Goal: Information Seeking & Learning: Learn about a topic

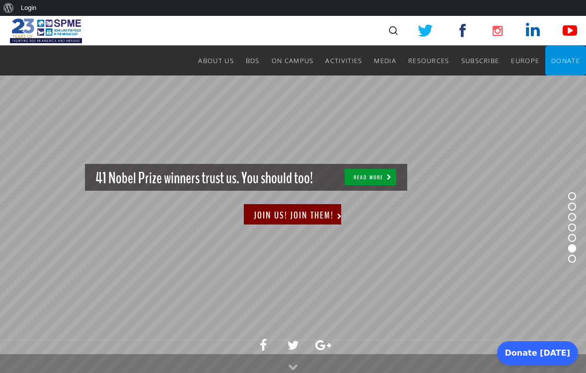
click at [0, 0] on link "Nobel Laureates" at bounding box center [0, 0] width 0 height 0
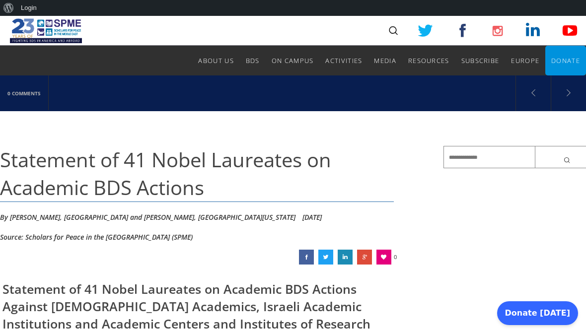
click at [70, 30] on img at bounding box center [46, 31] width 72 height 30
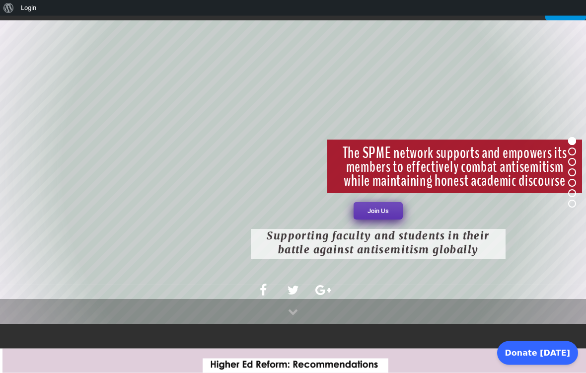
scroll to position [56, 0]
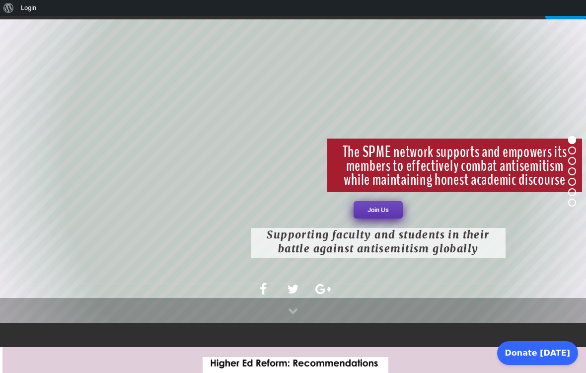
click at [385, 204] on link "Join Us" at bounding box center [378, 209] width 49 height 17
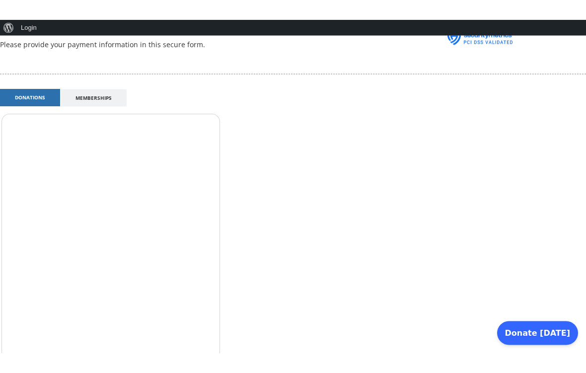
scroll to position [384, 0]
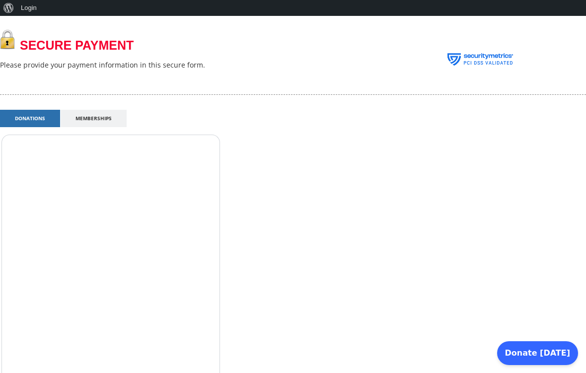
click at [111, 110] on link "Memberships" at bounding box center [94, 118] width 66 height 17
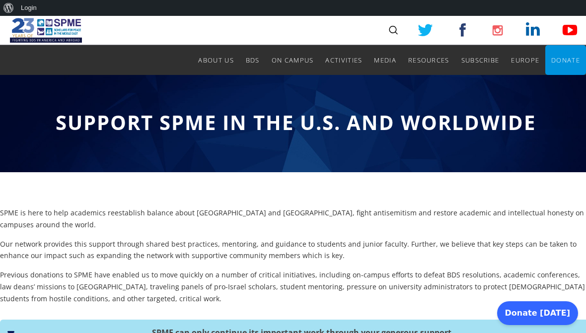
click at [430, 60] on span "Resources" at bounding box center [429, 60] width 41 height 9
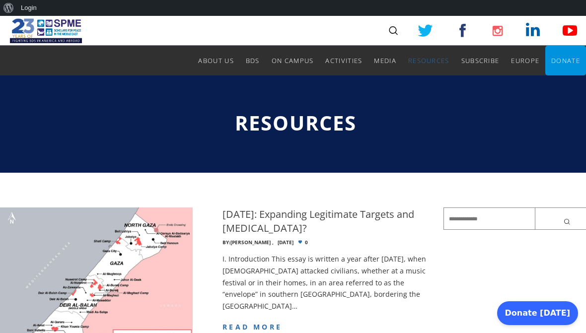
click at [0, 0] on span "SPME Fellows" at bounding box center [0, 0] width 0 height 0
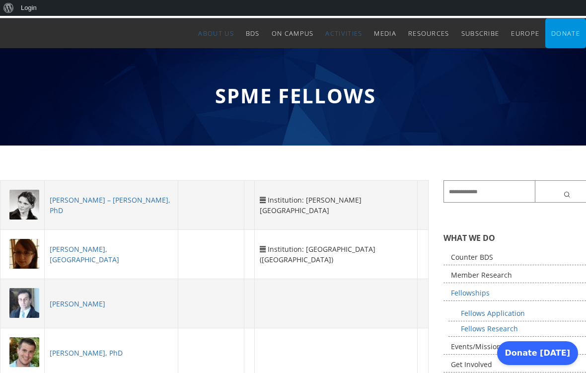
scroll to position [28, 0]
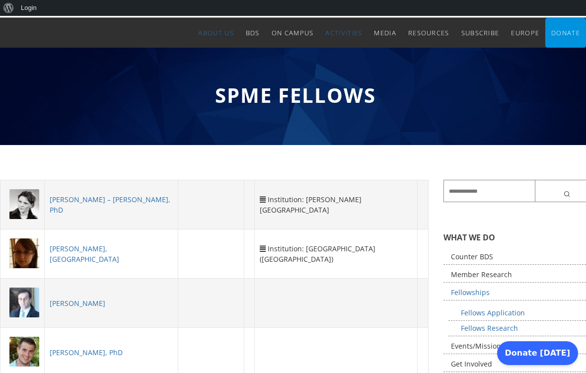
click at [441, 36] on span "Resources" at bounding box center [429, 32] width 41 height 9
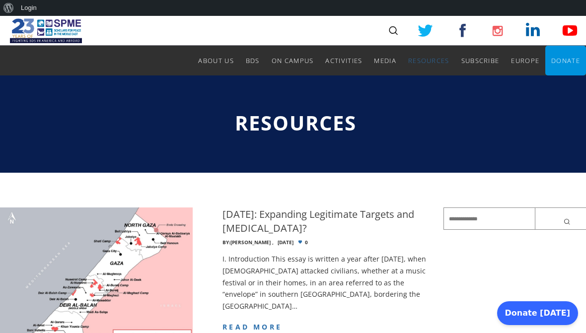
click at [0, 0] on link "Member Research" at bounding box center [0, 0] width 0 height 0
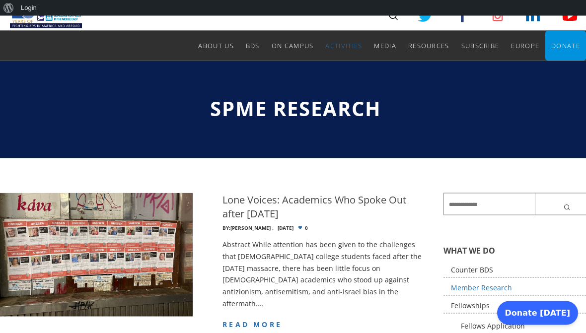
scroll to position [14, 0]
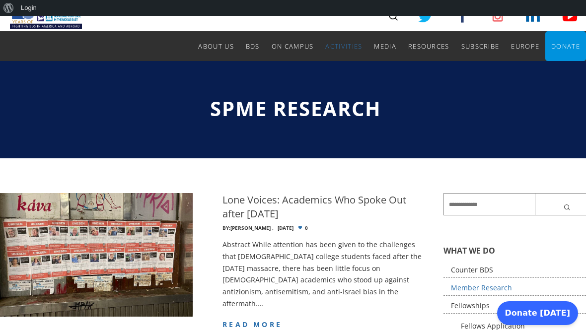
click at [0, 0] on span "Webinars" at bounding box center [0, 0] width 0 height 0
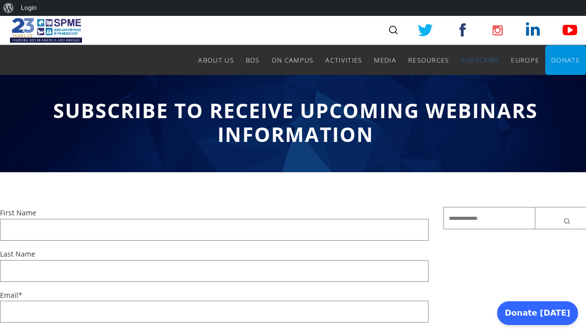
click at [76, 31] on img at bounding box center [46, 30] width 72 height 30
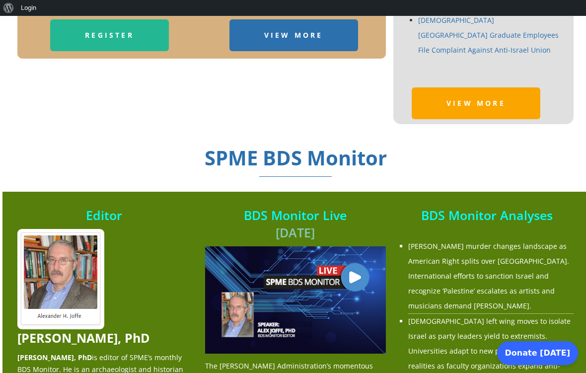
scroll to position [887, 0]
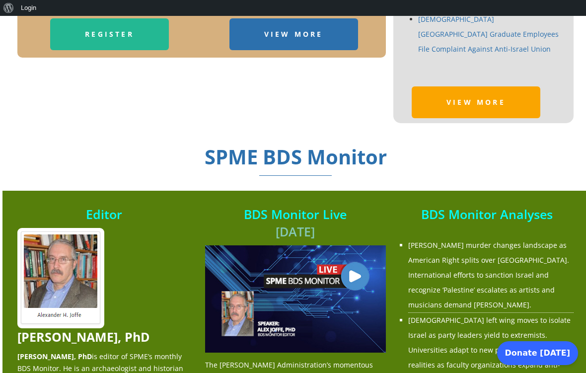
click at [341, 42] on link "View More" at bounding box center [294, 34] width 129 height 32
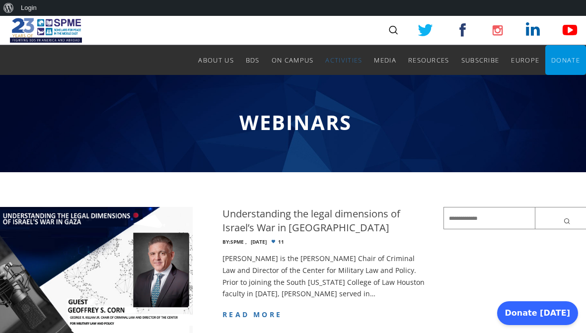
click at [67, 36] on img at bounding box center [46, 30] width 72 height 30
